Goal: Transaction & Acquisition: Download file/media

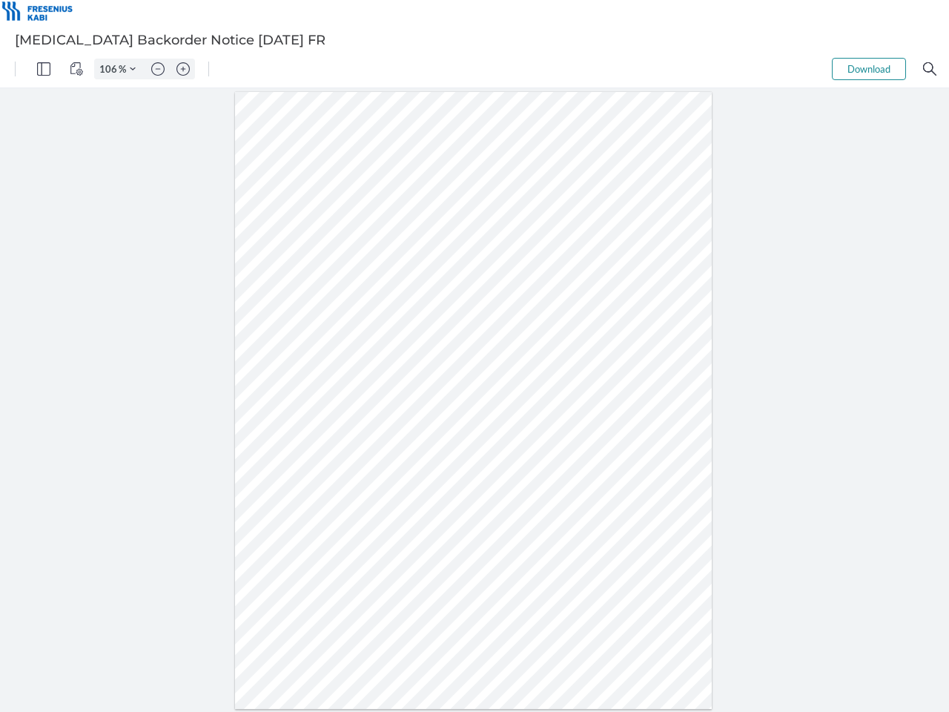
click at [44, 69] on img "Panel" at bounding box center [43, 68] width 13 height 13
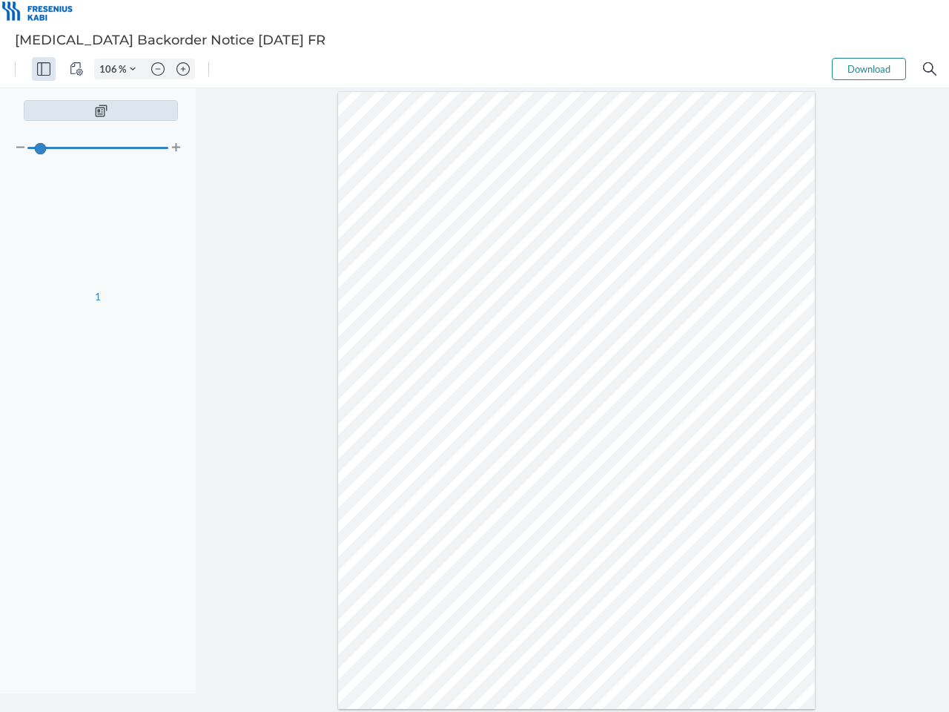
click at [76, 69] on img "View Controls" at bounding box center [76, 68] width 13 height 13
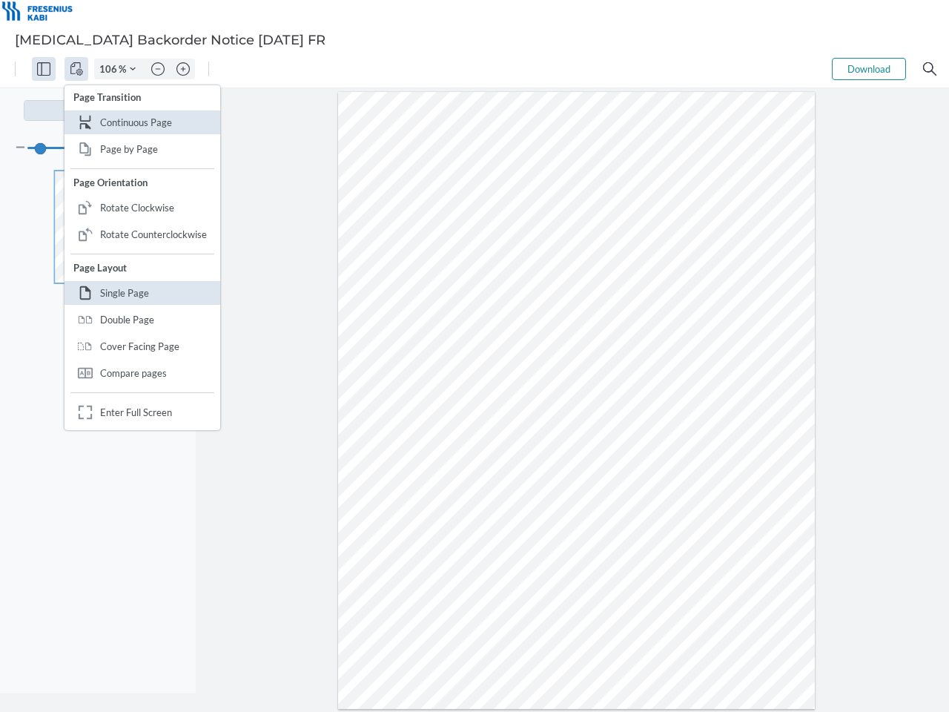
click at [110, 69] on input "106" at bounding box center [107, 68] width 24 height 13
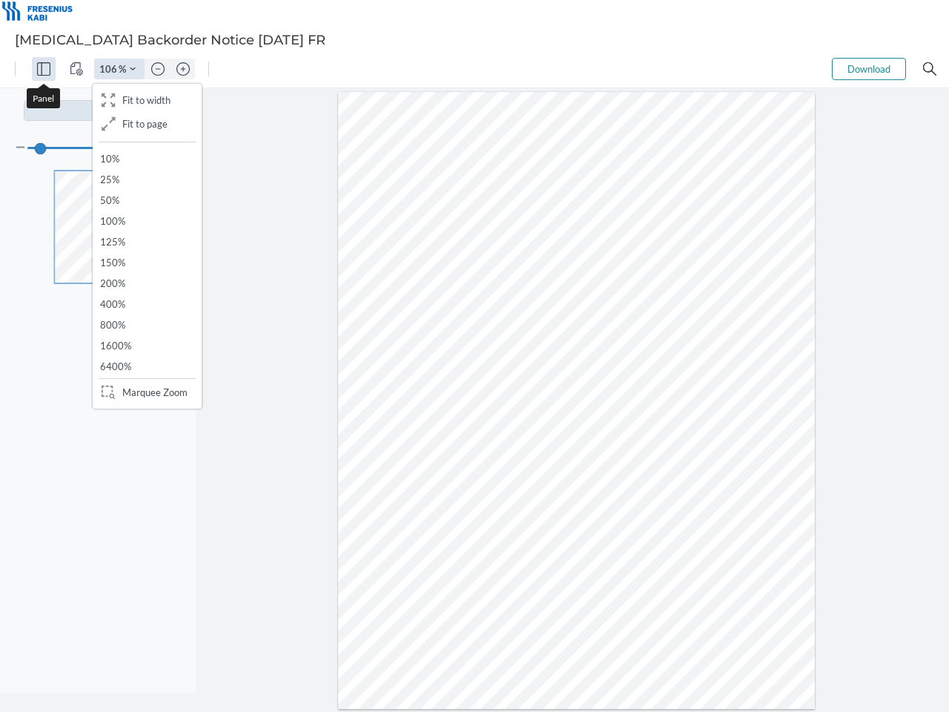
click at [133, 69] on img "Zoom Controls" at bounding box center [133, 69] width 6 height 6
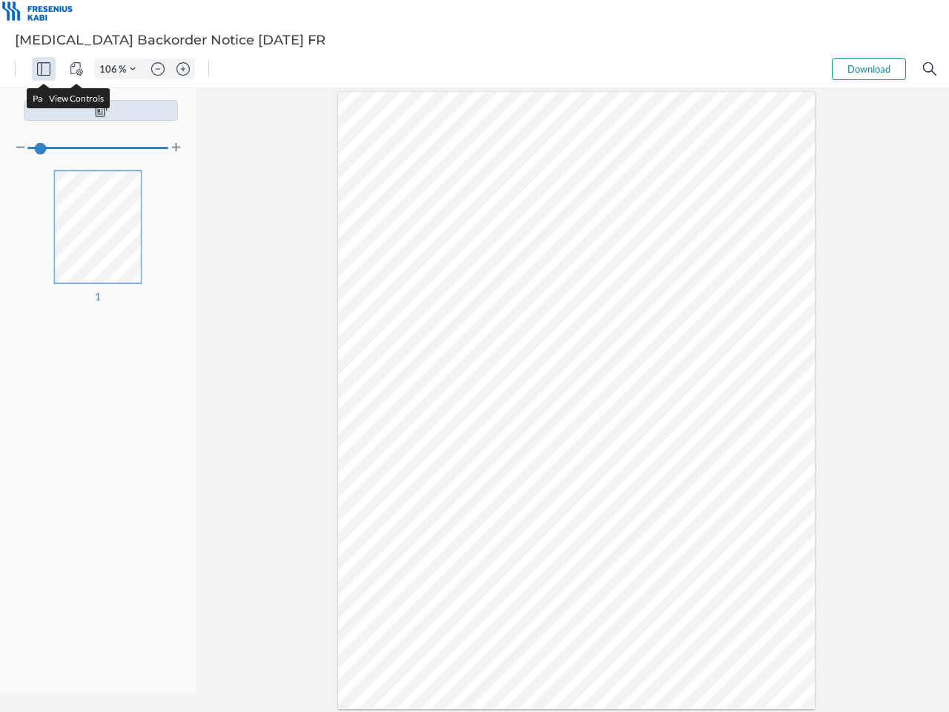
click at [158, 69] on img "Zoom out" at bounding box center [157, 68] width 13 height 13
click at [183, 69] on img "Zoom in" at bounding box center [182, 68] width 13 height 13
type input "106"
click at [869, 69] on button "Download" at bounding box center [869, 69] width 74 height 22
click at [929, 69] on img "Search" at bounding box center [929, 68] width 13 height 13
